Goal: Task Accomplishment & Management: Use online tool/utility

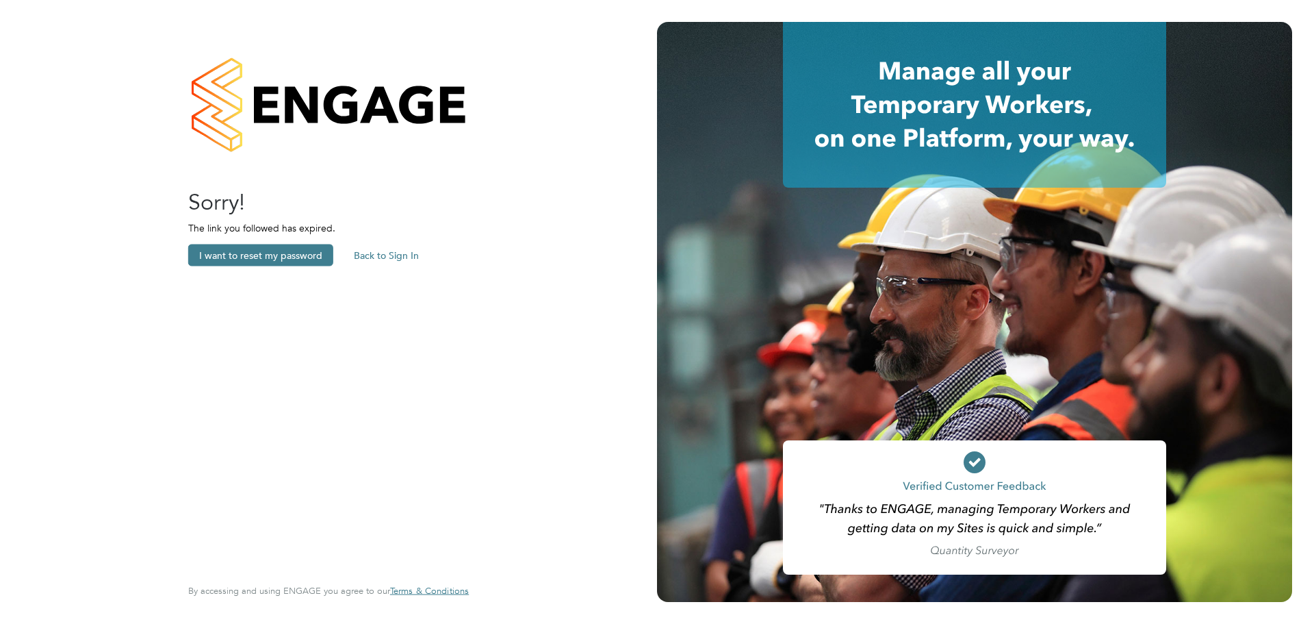
click at [370, 259] on button "Back to Sign In" at bounding box center [386, 255] width 87 height 22
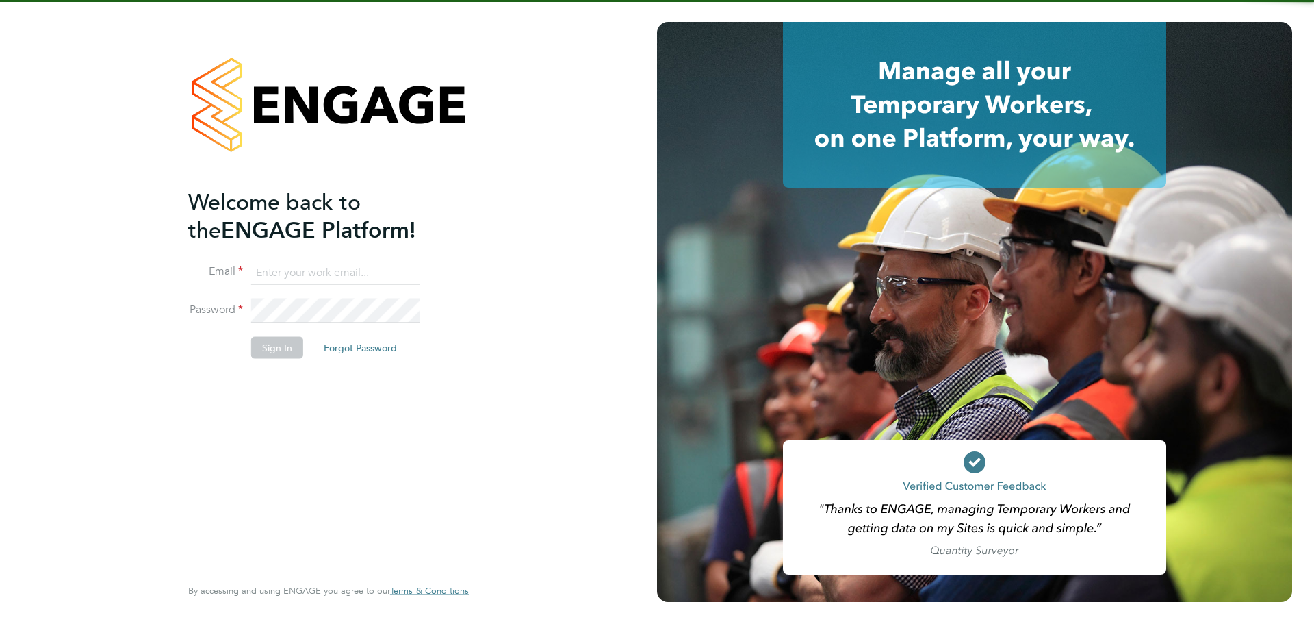
type input "[EMAIL_ADDRESS][DOMAIN_NAME]"
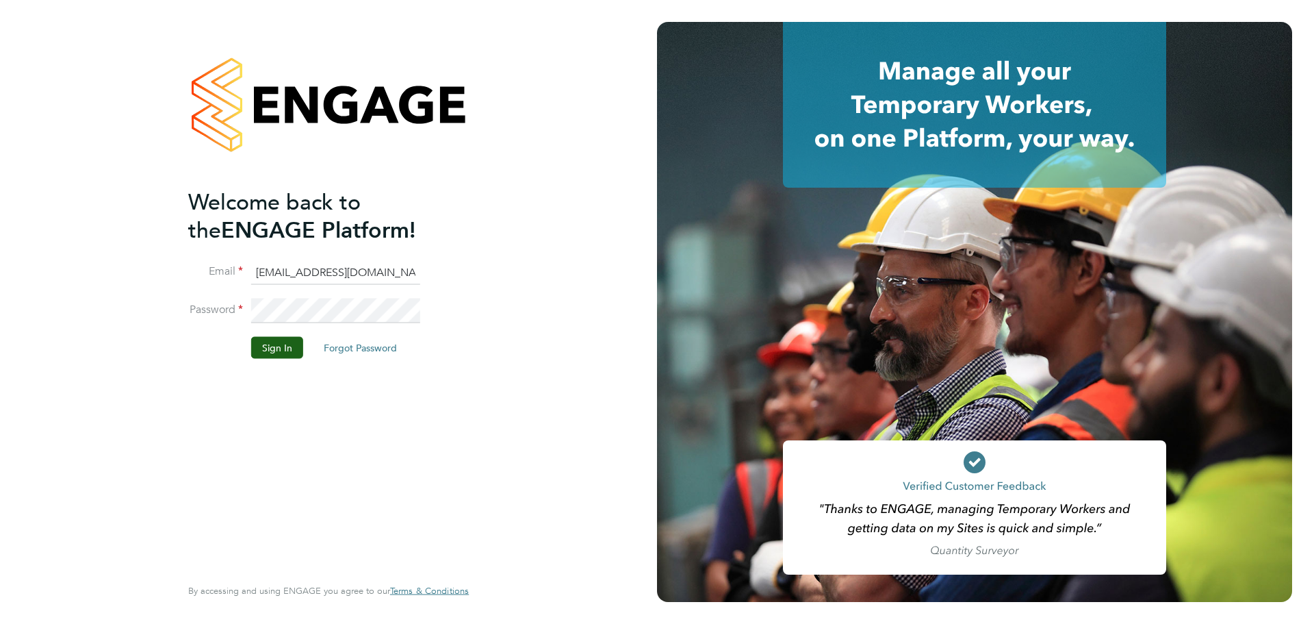
click at [327, 273] on input "[EMAIL_ADDRESS][DOMAIN_NAME]" at bounding box center [335, 272] width 169 height 25
click at [288, 346] on button "Sign In" at bounding box center [277, 347] width 52 height 22
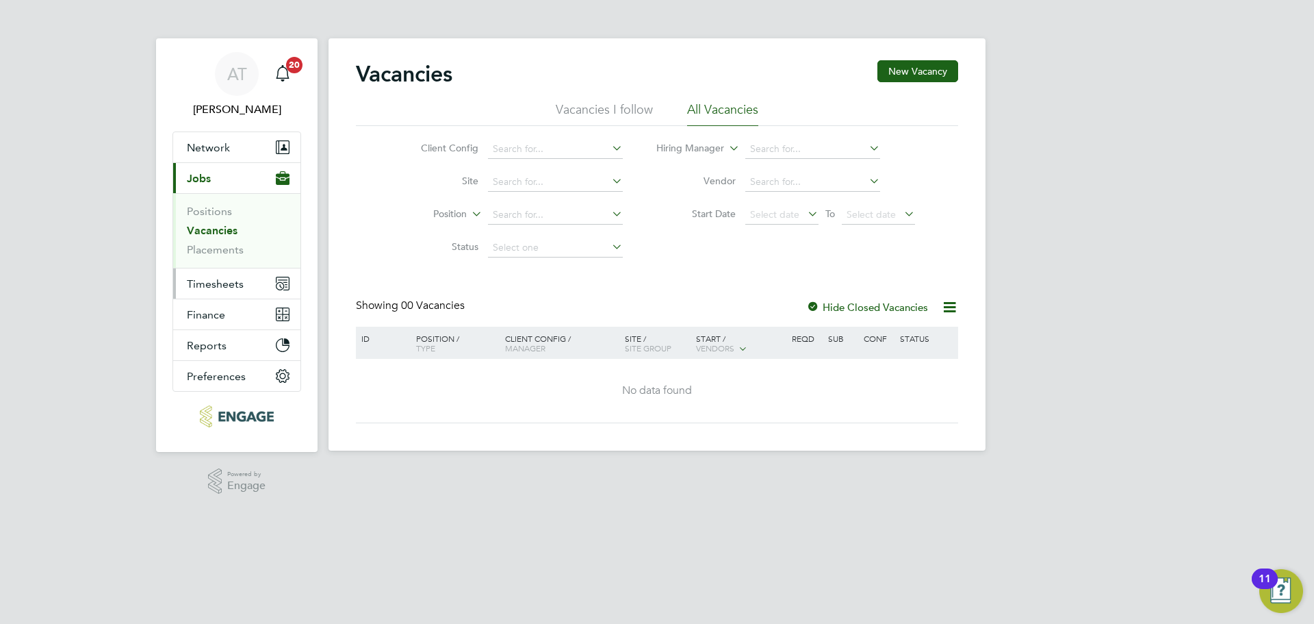
click at [201, 287] on span "Timesheets" at bounding box center [215, 283] width 57 height 13
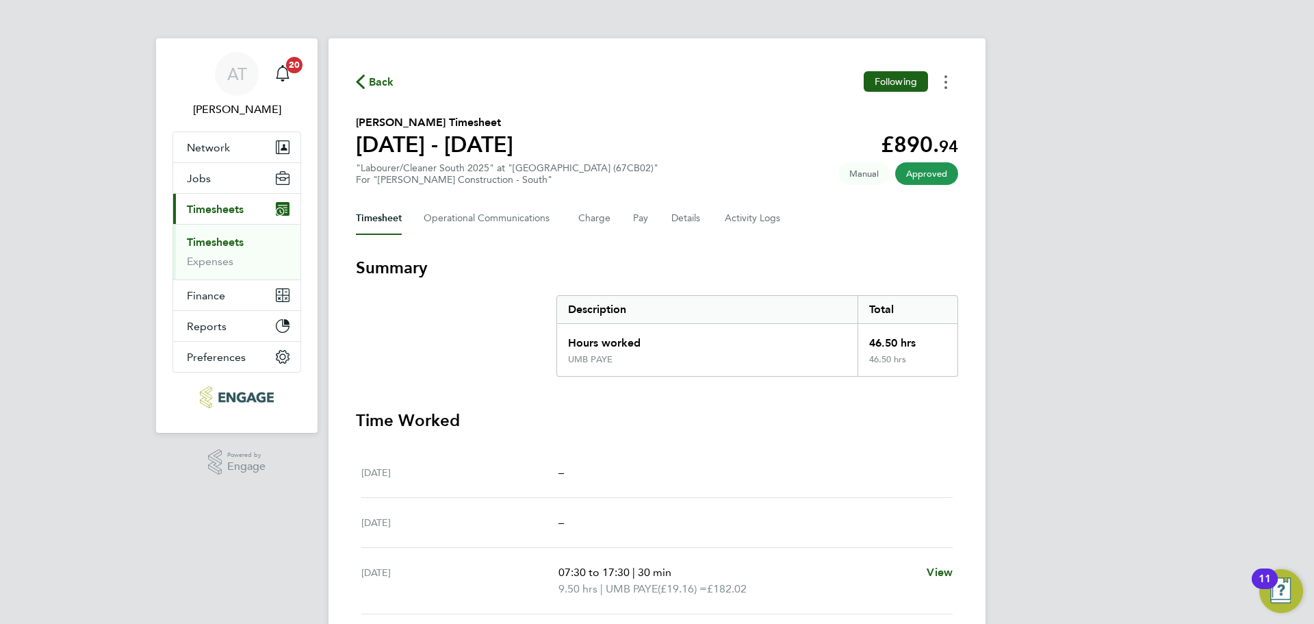
click at [946, 79] on icon "Timesheets Menu" at bounding box center [946, 82] width 3 height 14
click at [878, 116] on link "Download timesheet" at bounding box center [876, 112] width 164 height 27
